Goal: Use online tool/utility

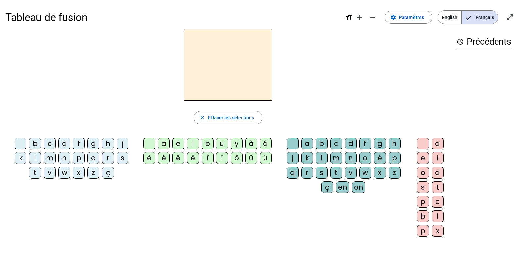
drag, startPoint x: 49, startPoint y: 158, endPoint x: 95, endPoint y: 146, distance: 48.1
click at [49, 158] on div "m" at bounding box center [50, 158] width 12 height 12
click at [165, 143] on div "a" at bounding box center [164, 144] width 12 height 12
click at [36, 172] on div "t" at bounding box center [35, 173] width 12 height 12
click at [34, 162] on div "l" at bounding box center [35, 158] width 12 height 12
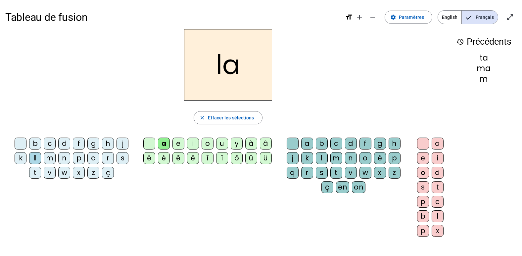
click at [34, 172] on div "t" at bounding box center [35, 173] width 12 height 12
click at [37, 159] on div "l" at bounding box center [35, 158] width 12 height 12
click at [126, 156] on div "s" at bounding box center [122, 158] width 12 height 12
click at [322, 158] on div "l" at bounding box center [322, 158] width 12 height 12
click at [34, 143] on div "b" at bounding box center [35, 144] width 12 height 12
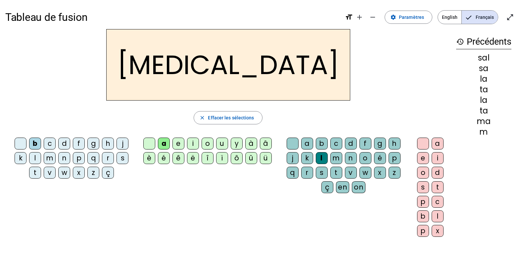
click at [46, 159] on div "m" at bounding box center [50, 158] width 12 height 12
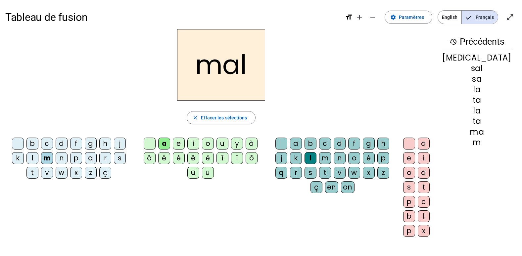
click at [190, 144] on div "i" at bounding box center [193, 144] width 12 height 12
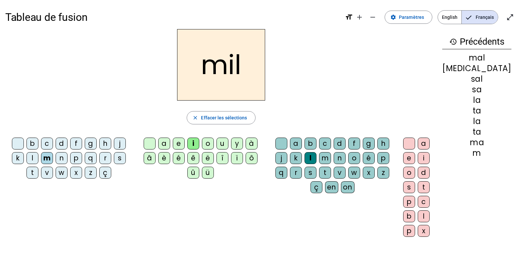
click at [120, 158] on div "s" at bounding box center [120, 158] width 12 height 12
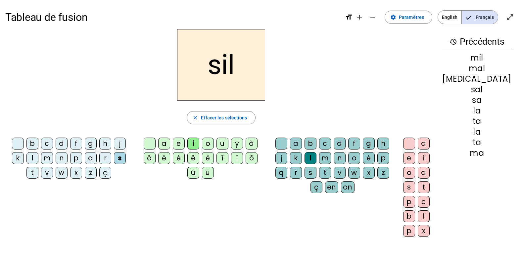
click at [287, 144] on div at bounding box center [281, 144] width 12 height 12
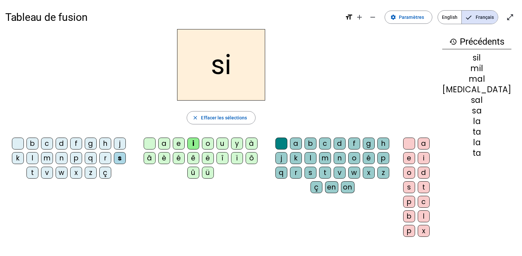
click at [177, 148] on div "e" at bounding box center [179, 144] width 12 height 12
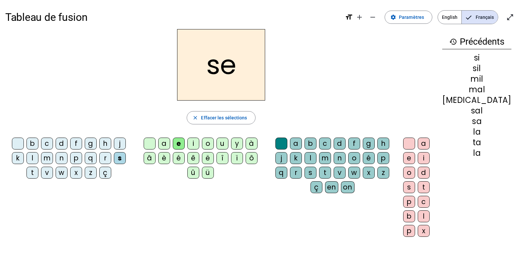
click at [222, 142] on div "u" at bounding box center [222, 144] width 12 height 12
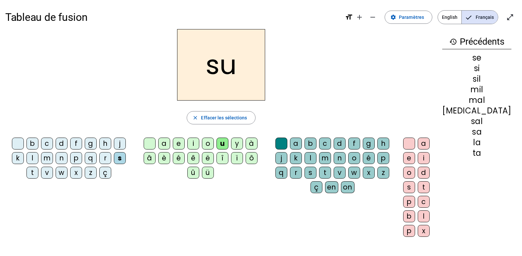
click at [302, 171] on div "r" at bounding box center [296, 173] width 12 height 12
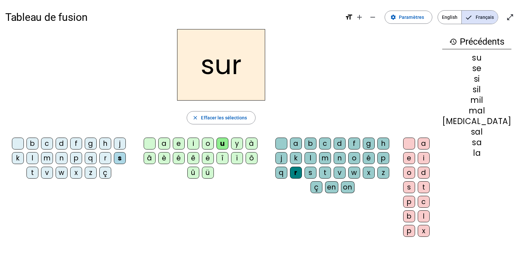
click at [50, 159] on div "m" at bounding box center [47, 158] width 12 height 12
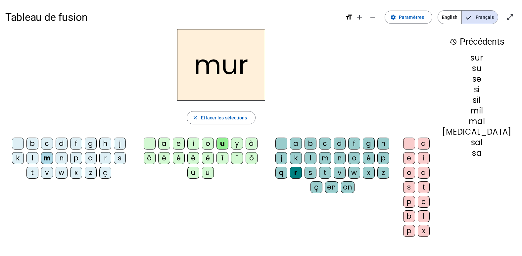
click at [67, 143] on div "d" at bounding box center [62, 144] width 12 height 12
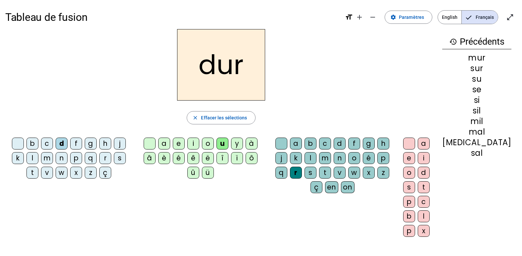
click at [287, 141] on div at bounding box center [281, 144] width 12 height 12
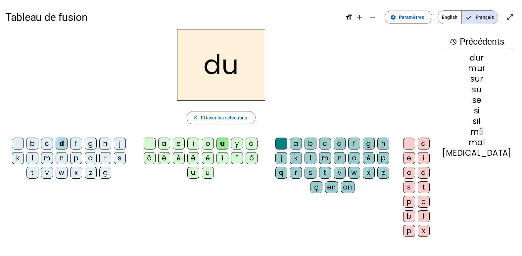
click at [36, 142] on div "b" at bounding box center [32, 144] width 12 height 12
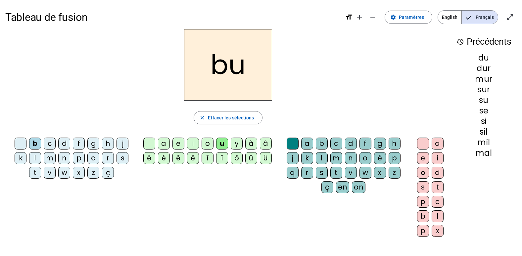
click at [51, 171] on div "v" at bounding box center [50, 173] width 12 height 12
click at [35, 171] on div "t" at bounding box center [35, 173] width 12 height 12
click at [176, 144] on div "e" at bounding box center [178, 144] width 12 height 12
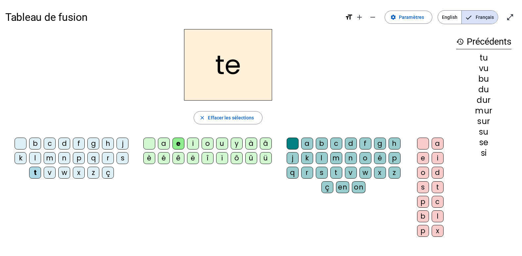
click at [40, 158] on div "l" at bounding box center [35, 158] width 12 height 12
